Goal: Find specific page/section: Find specific page/section

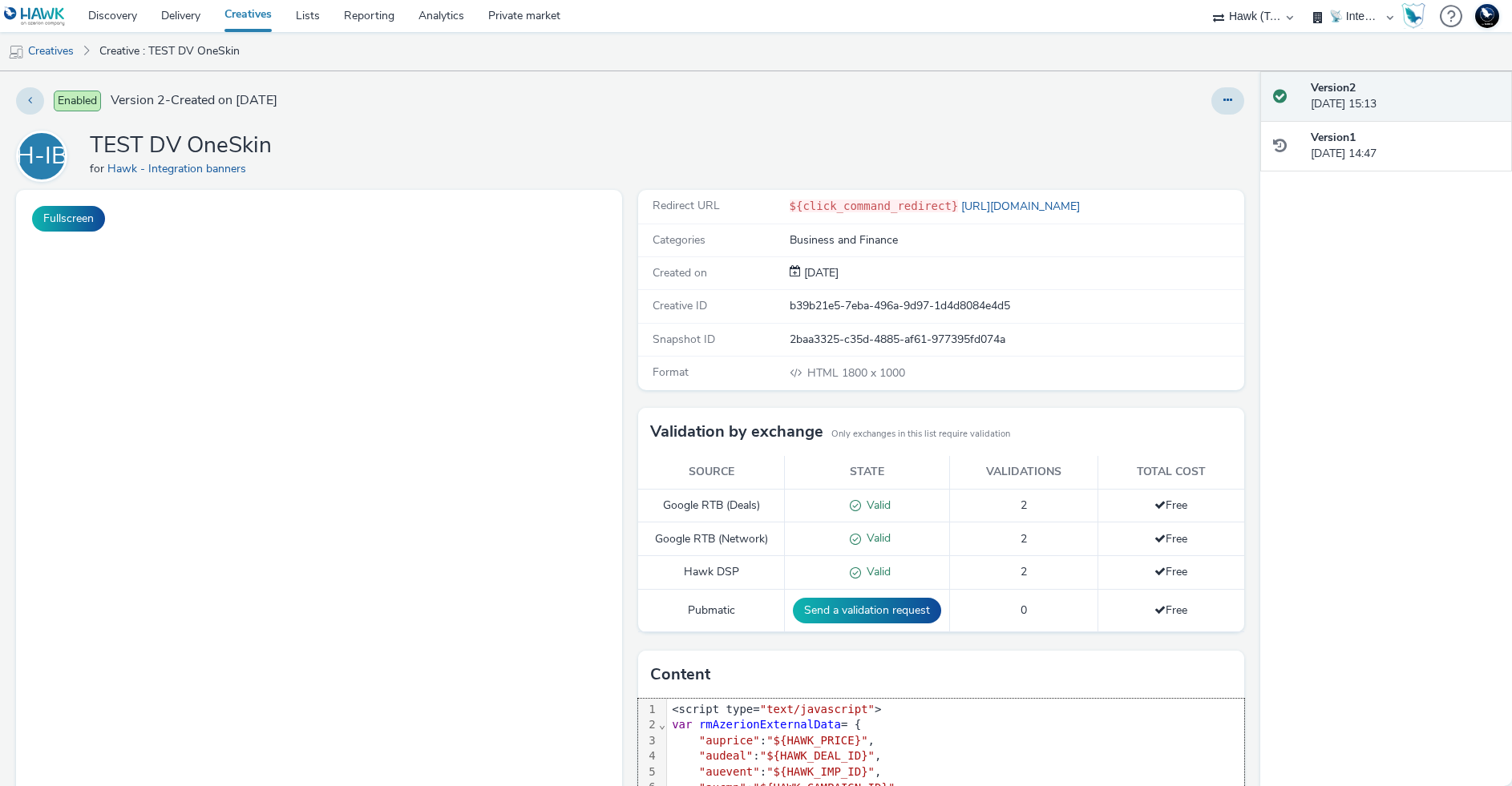
select select "2fc77e36-bb93-4aa3-9dff-dcb08e02eac6"
select select "2405a9d4-3350-4458-8d06-44f78962fa76"
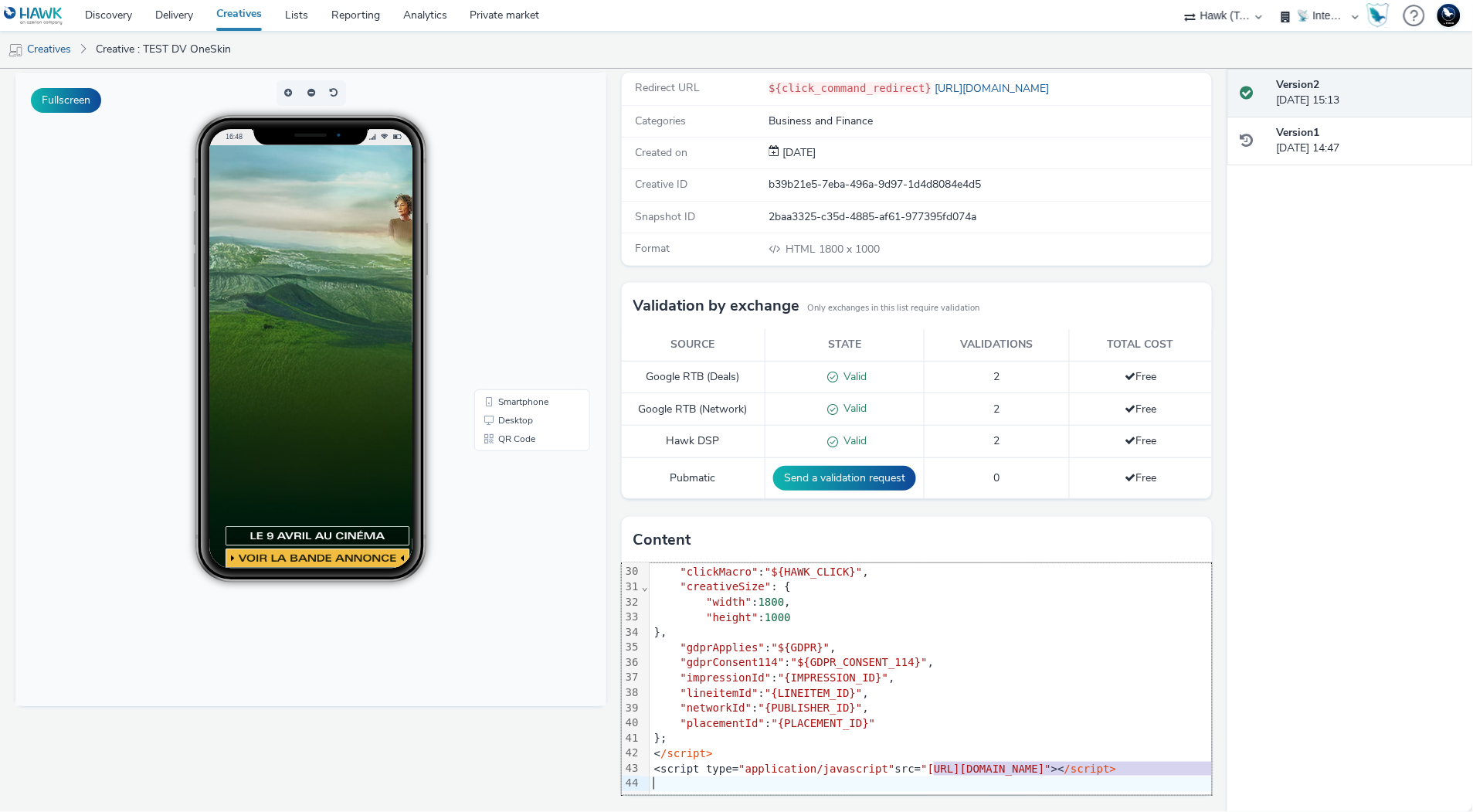
scroll to position [453, 0]
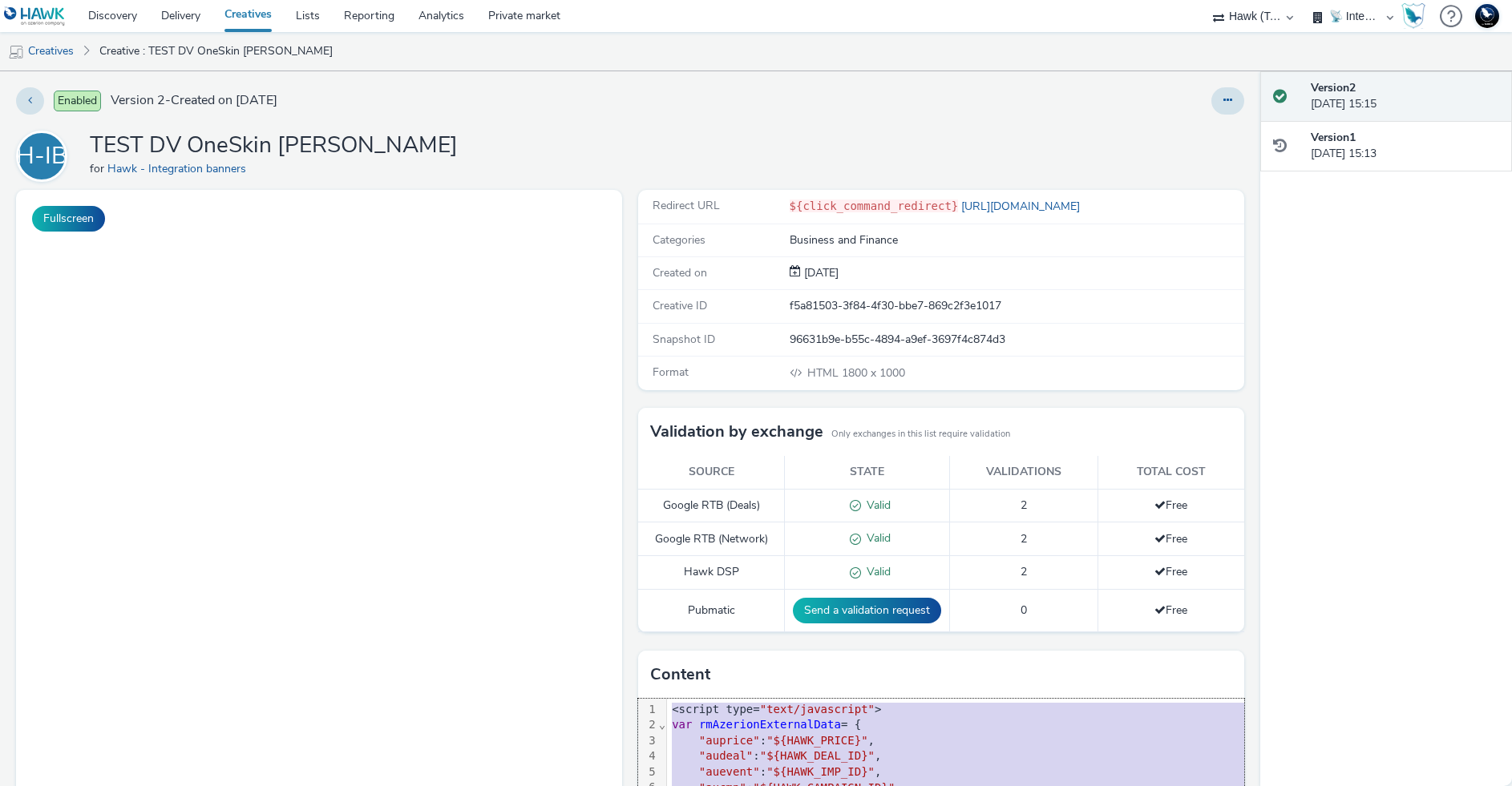
select select "2fc77e36-bb93-4aa3-9dff-dcb08e02eac6"
select select "2405a9d4-3350-4458-8d06-44f78962fa76"
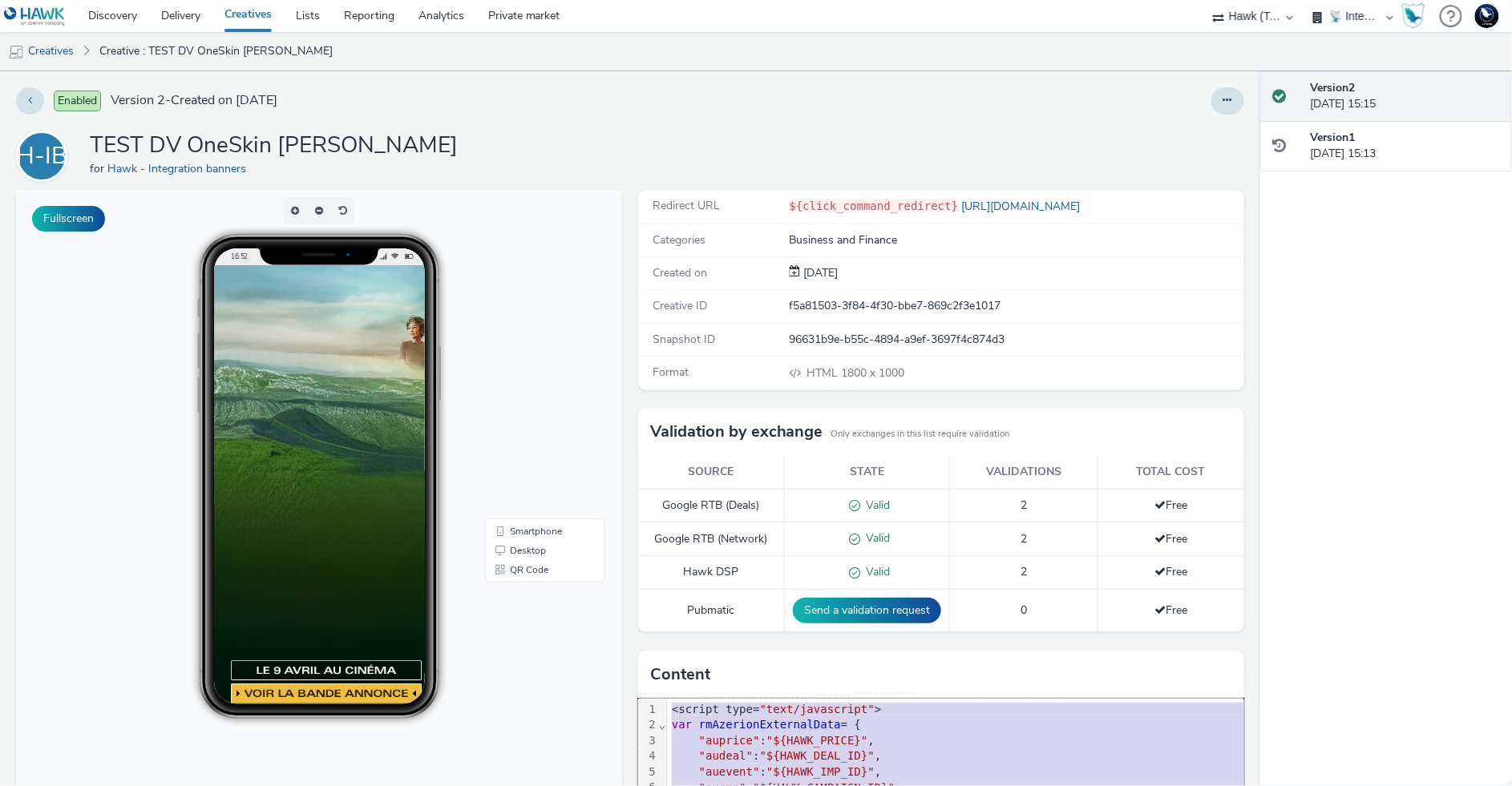
scroll to position [470, 0]
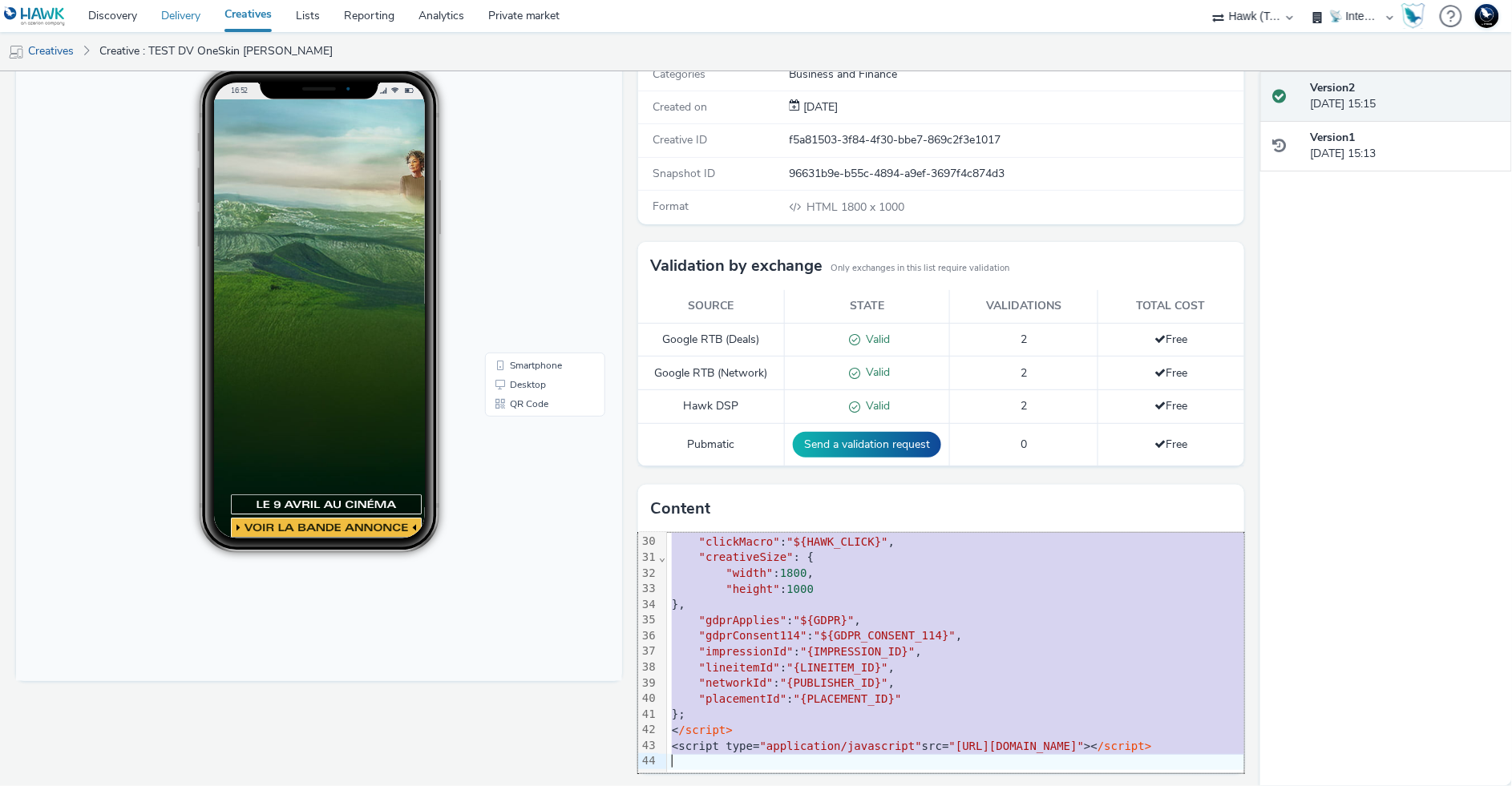
click at [190, 15] on link "Delivery" at bounding box center [180, 16] width 64 height 32
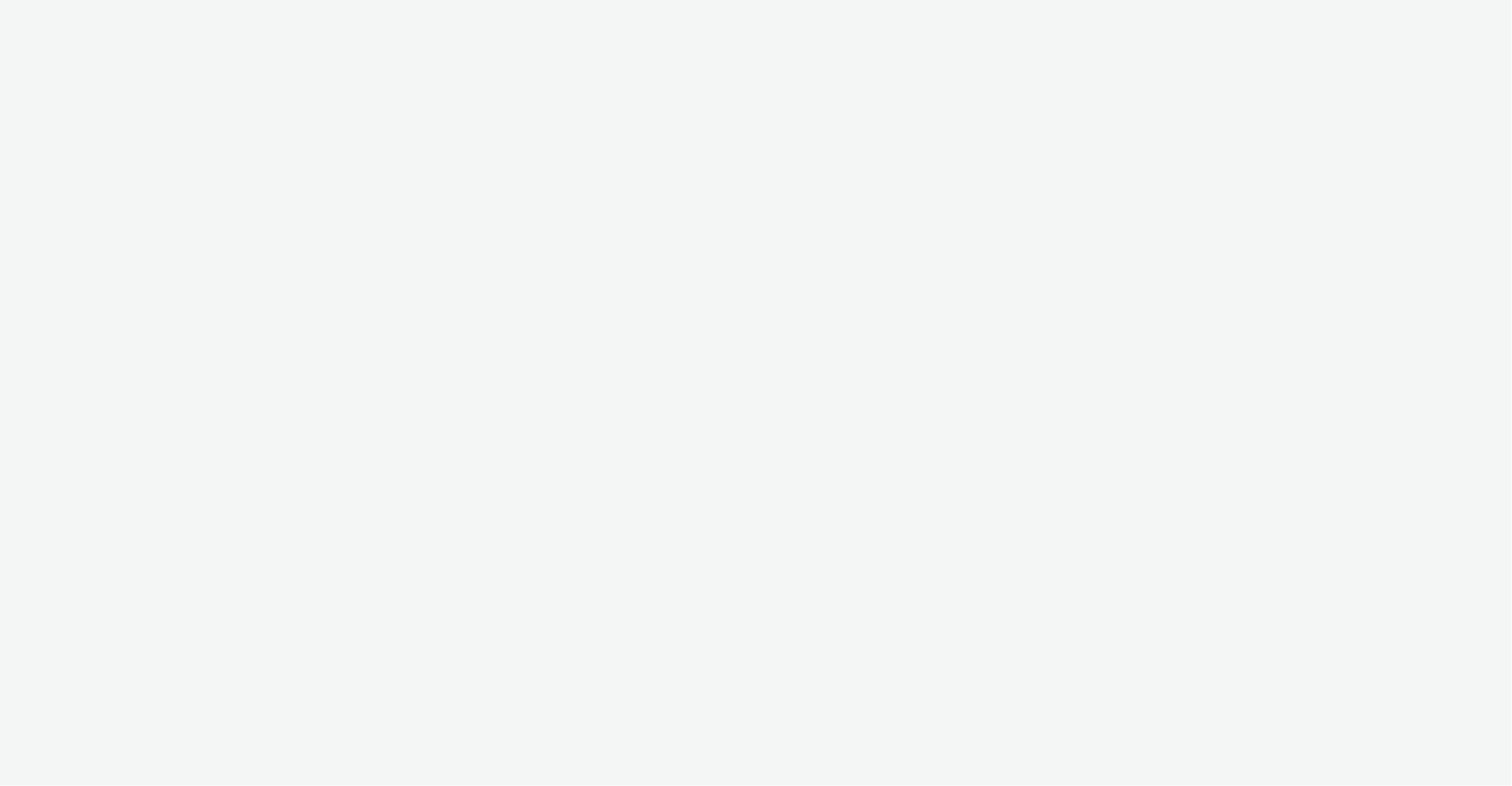
select select "2fc77e36-bb93-4aa3-9dff-dcb08e02eac6"
select select "2405a9d4-3350-4458-8d06-44f78962fa76"
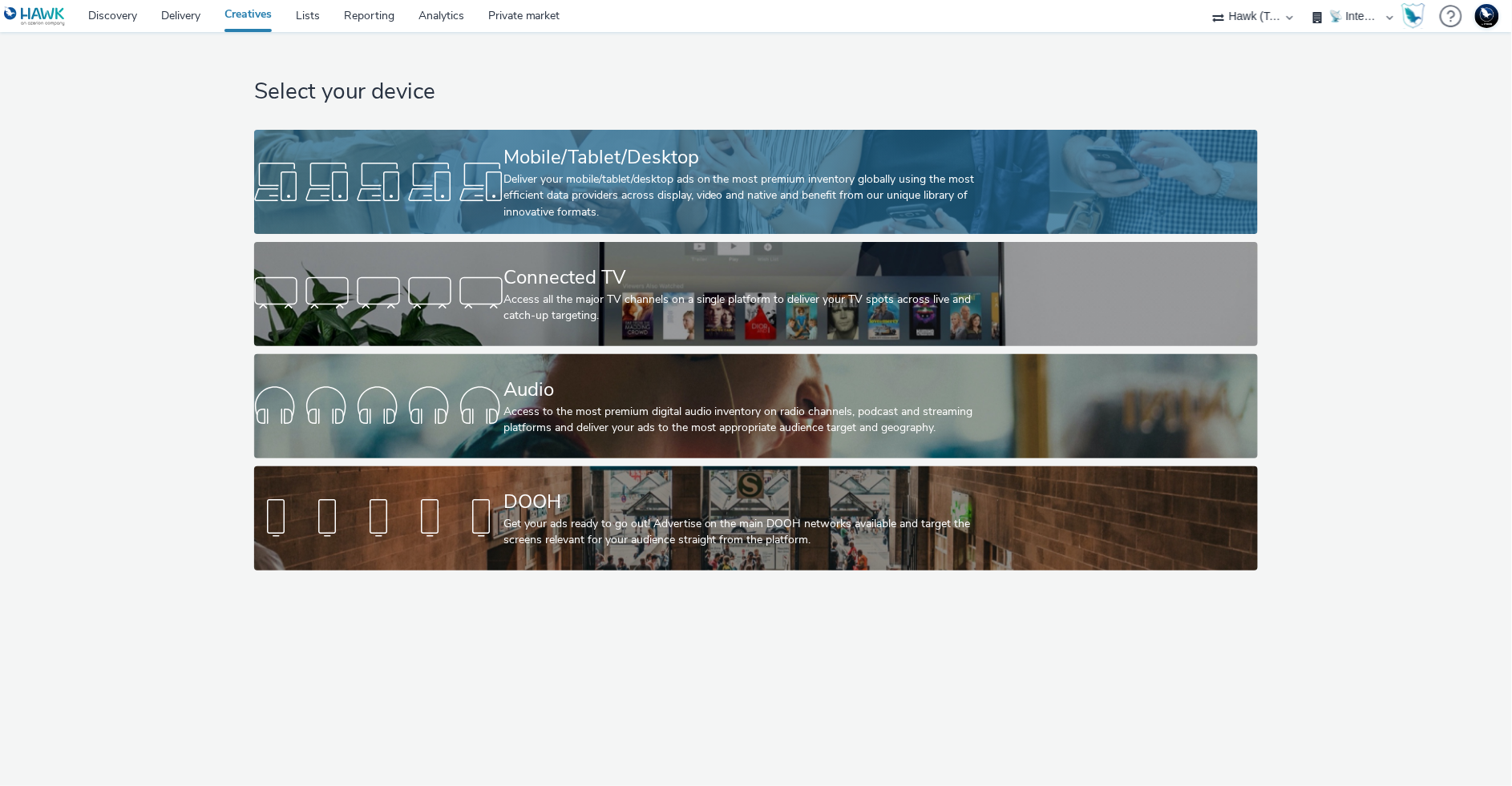
click at [771, 191] on div "Deliver your mobile/tablet/desktop ads on the most premium inventory globally u…" at bounding box center [753, 196] width 498 height 49
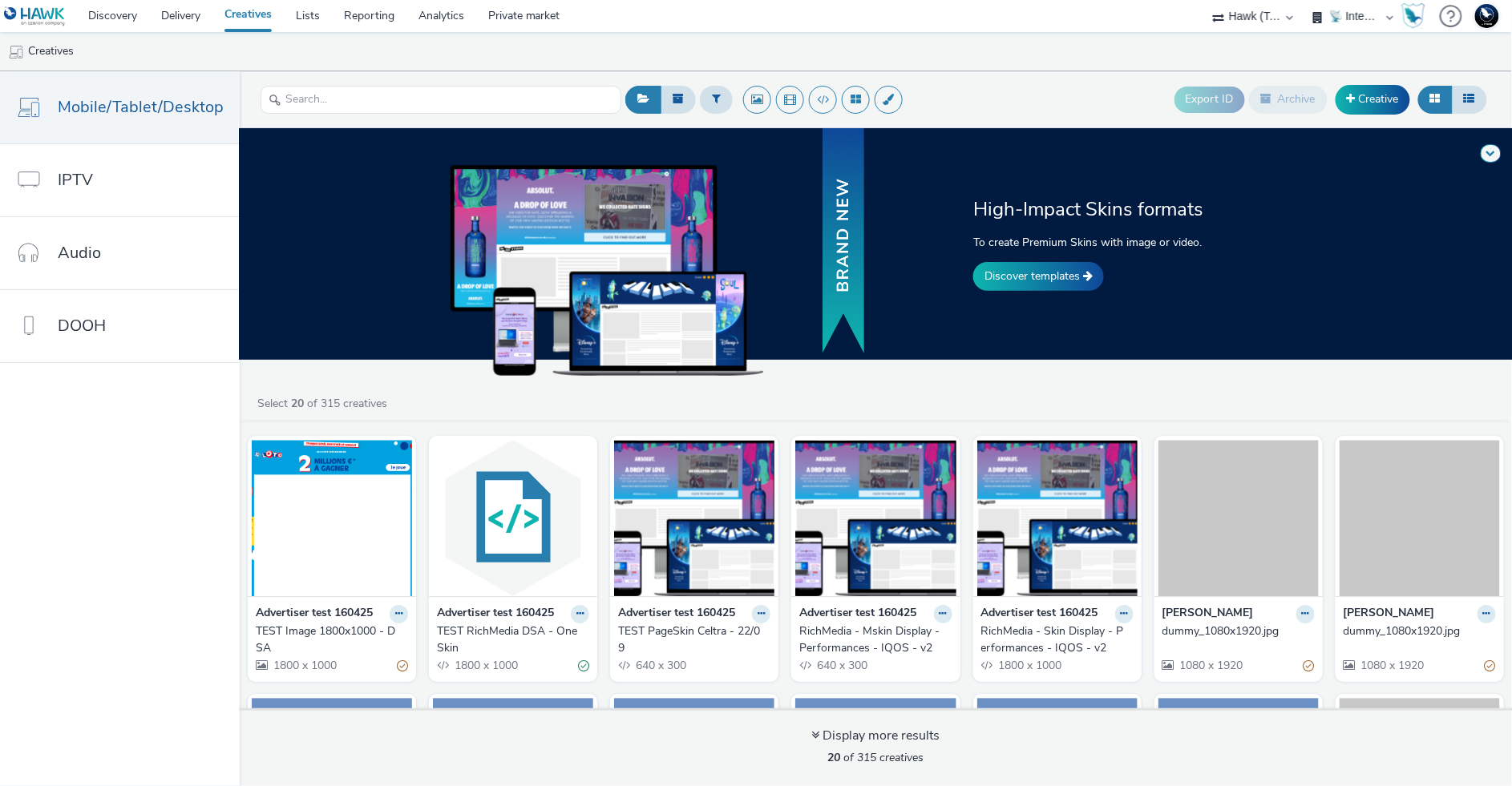
click at [449, 388] on div "High-Impact Skins formats To create Premium Skins with image or video. Discover…" at bounding box center [876, 457] width 1272 height 658
click at [682, 562] on img at bounding box center [695, 518] width 160 height 156
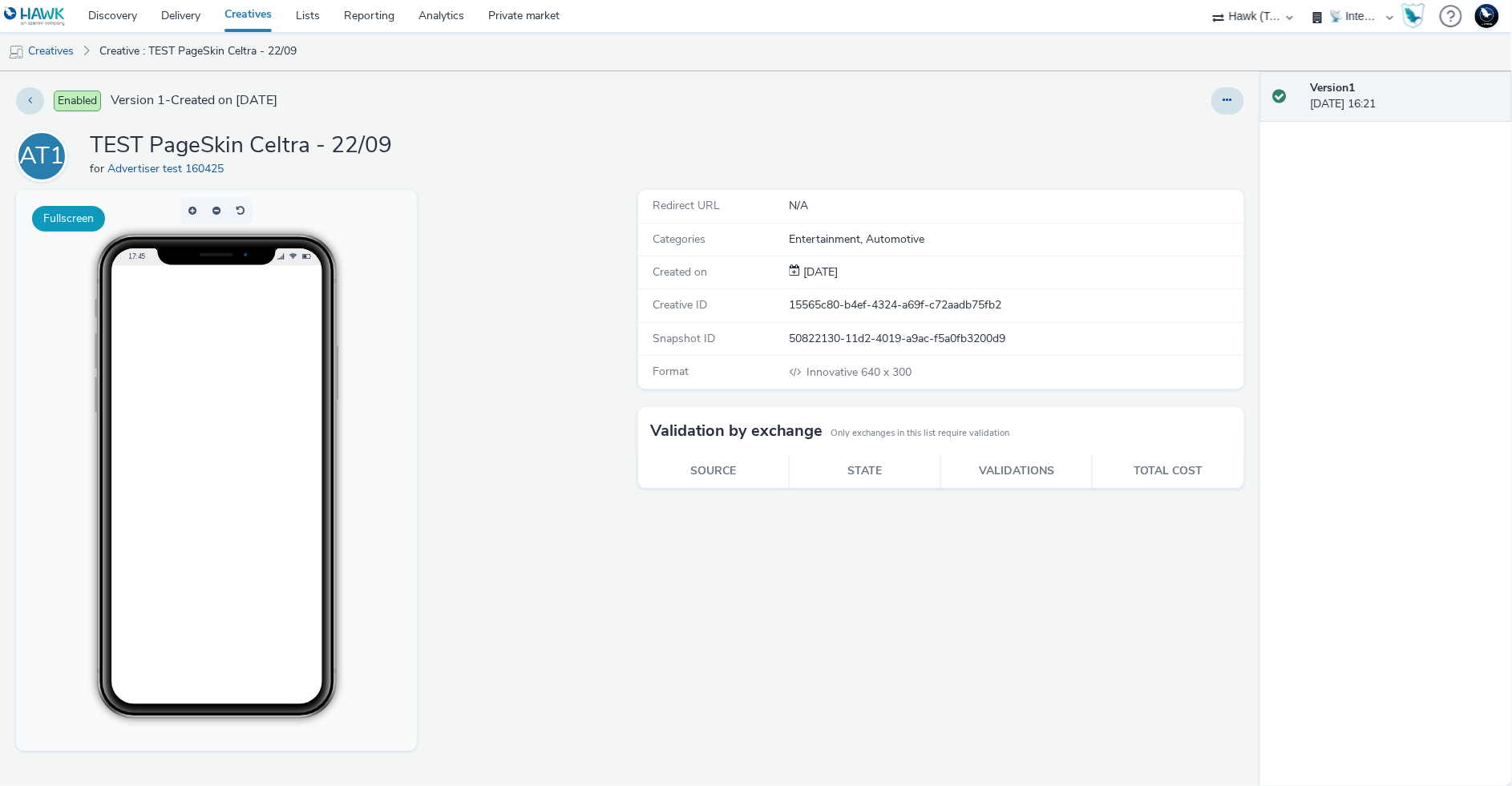
click at [77, 220] on button "Fullscreen" at bounding box center [69, 218] width 73 height 25
click at [244, 212] on button "button" at bounding box center [241, 211] width 24 height 26
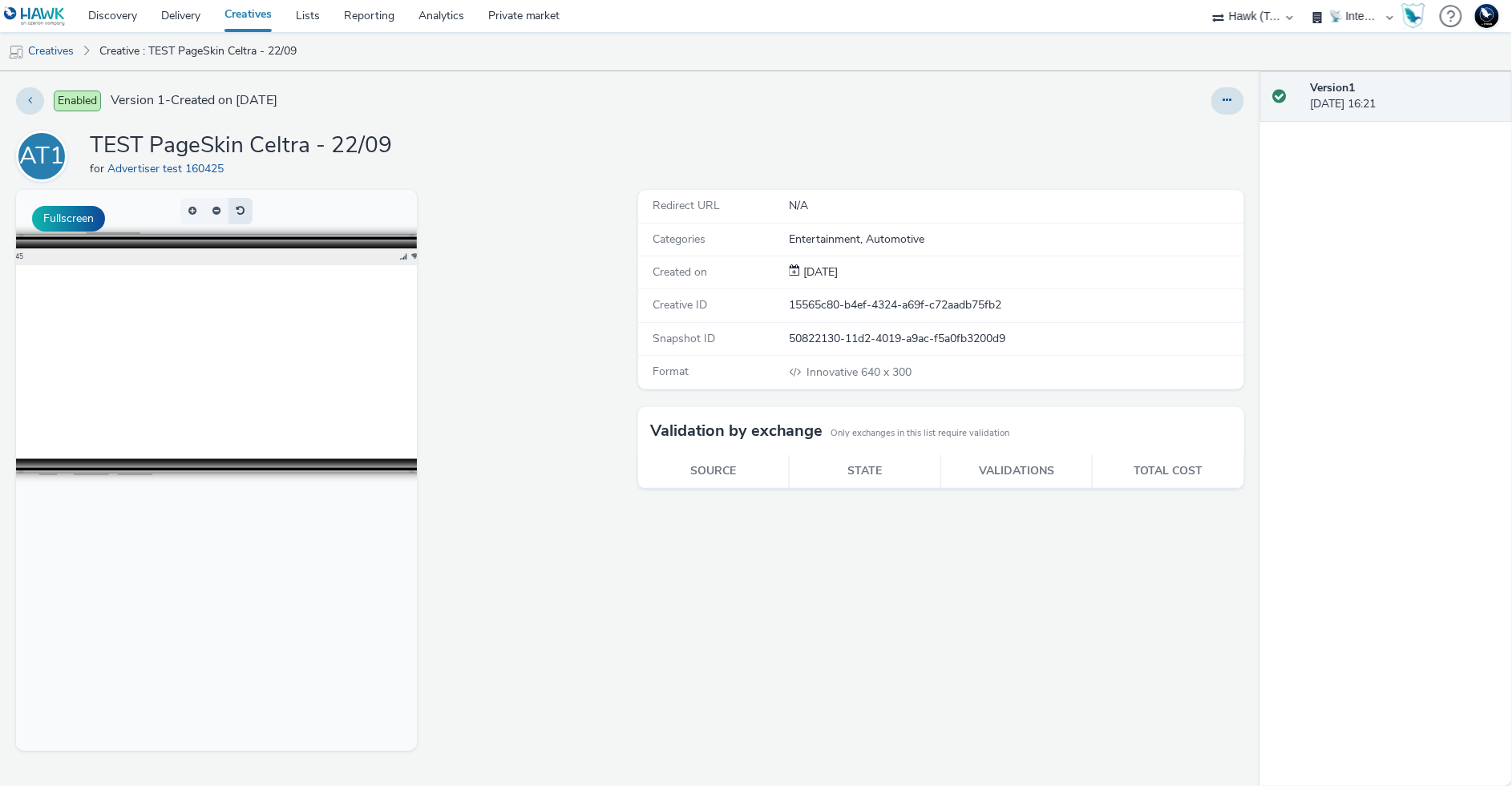
click at [244, 212] on button "button" at bounding box center [241, 211] width 24 height 26
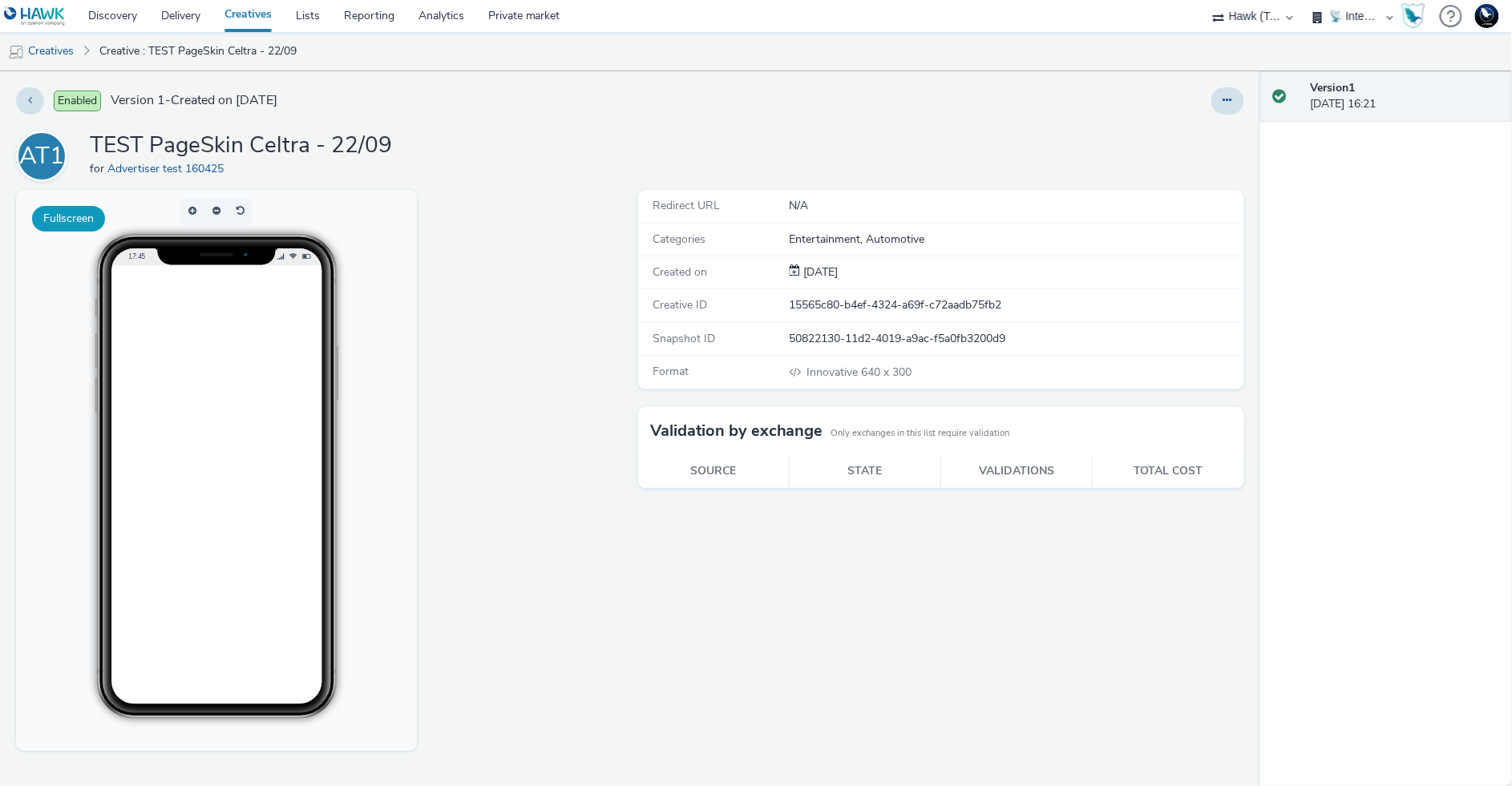
click at [79, 218] on button "Fullscreen" at bounding box center [69, 218] width 73 height 25
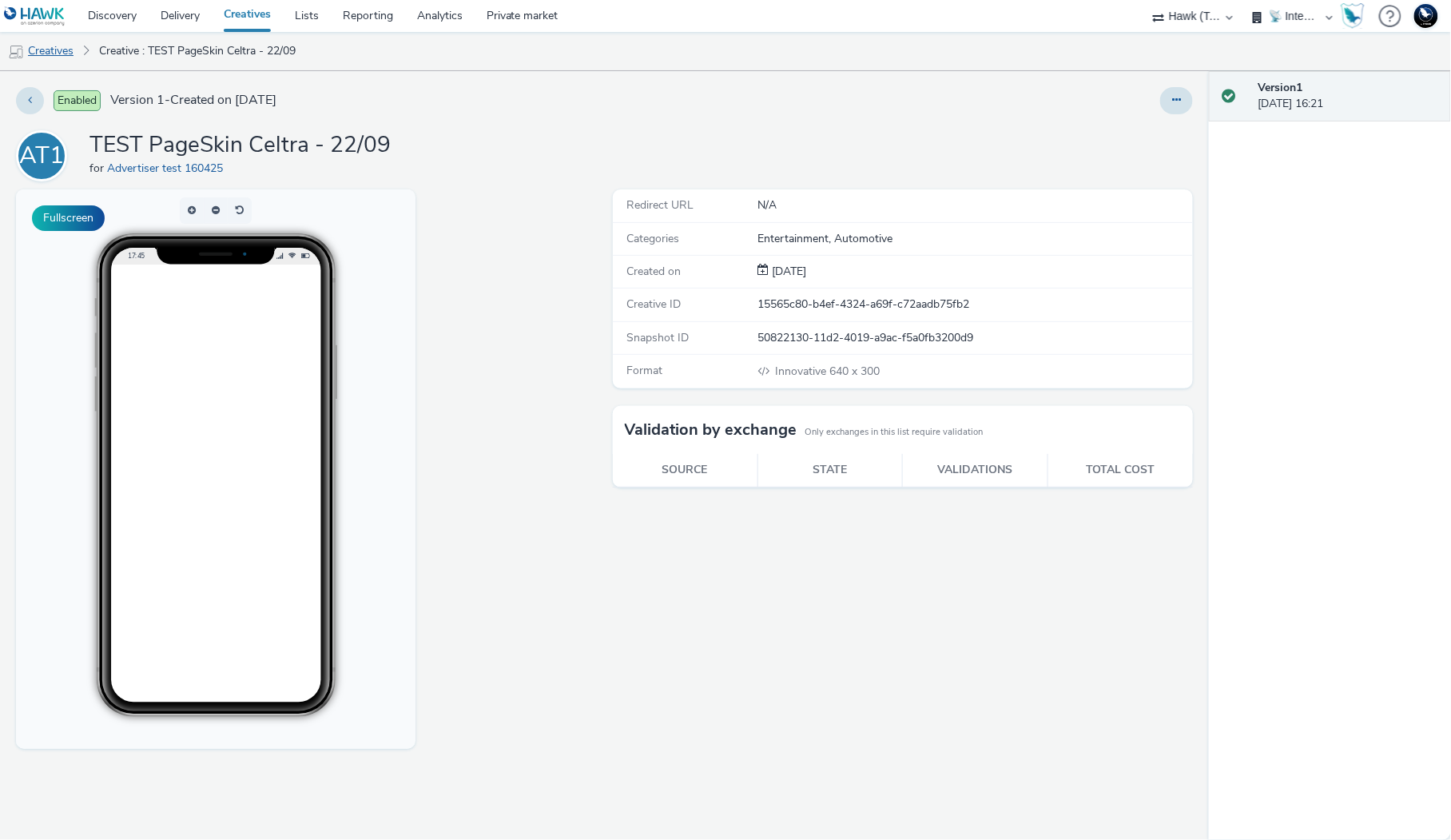
click at [71, 55] on link "Creatives" at bounding box center [41, 51] width 82 height 38
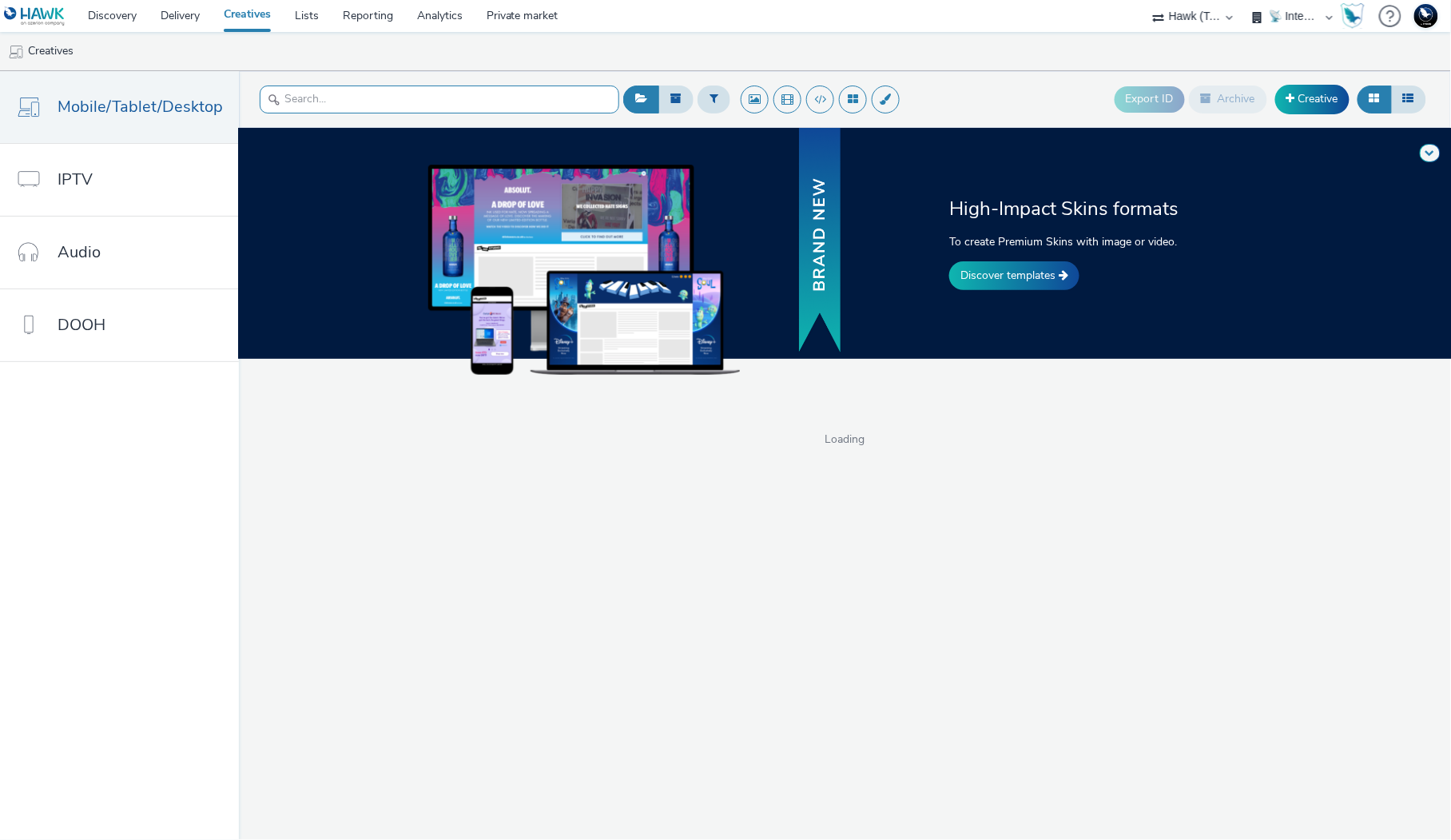
click at [474, 103] on input "text" at bounding box center [440, 99] width 360 height 28
type input "bottom"
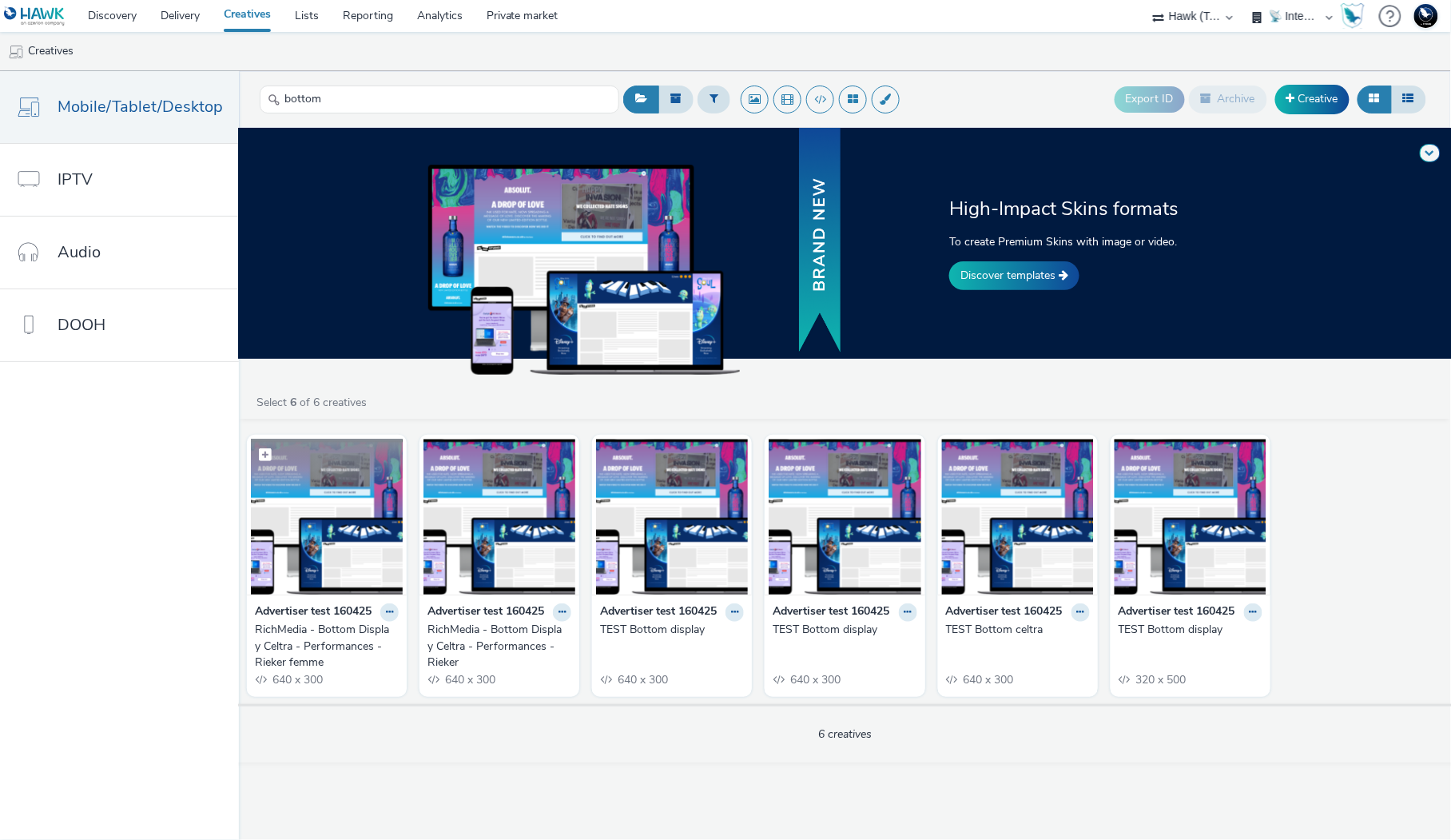
click at [318, 539] on img at bounding box center [327, 516] width 152 height 155
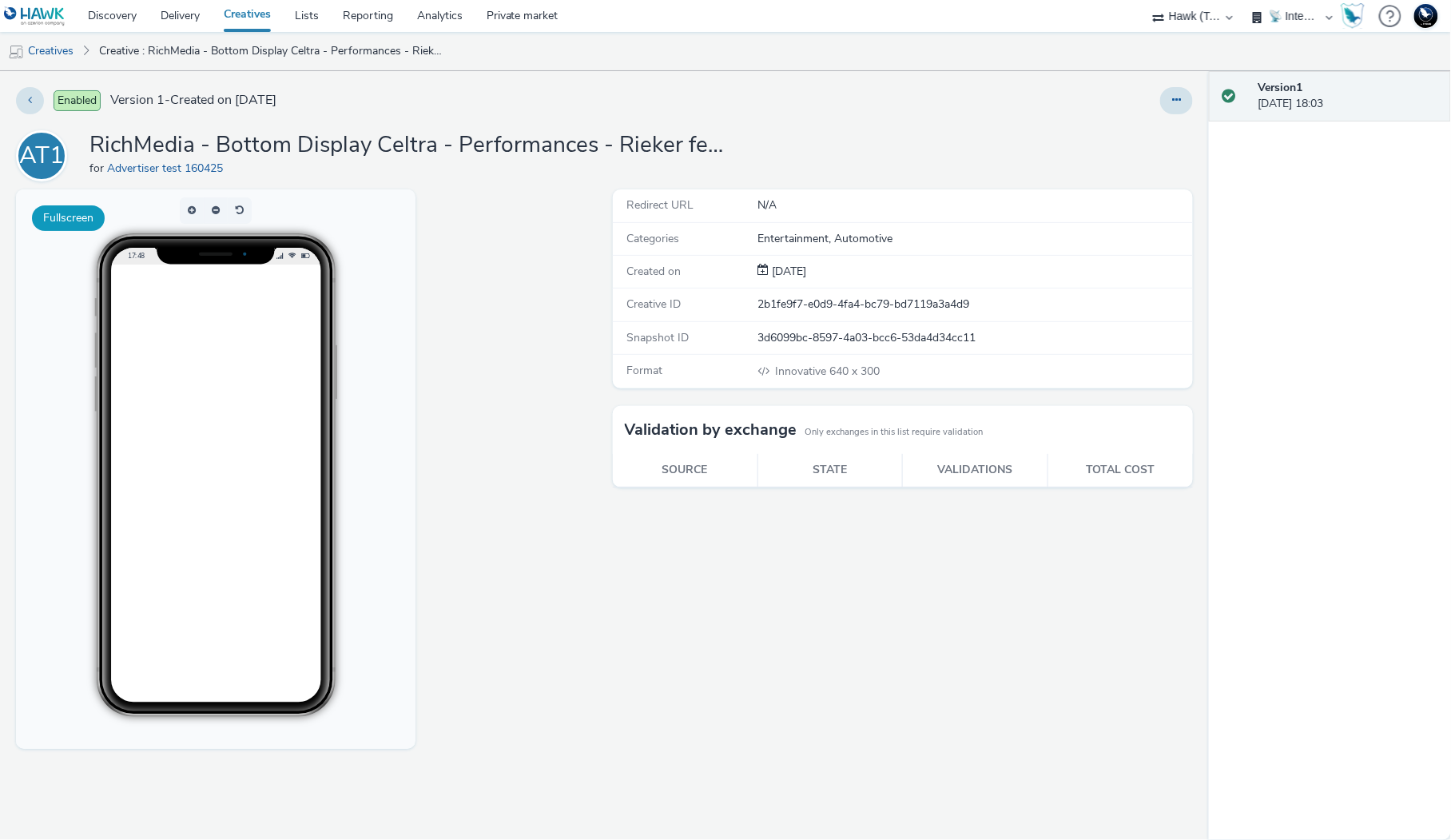
click at [46, 223] on button "Fullscreen" at bounding box center [69, 217] width 73 height 25
